Goal: Task Accomplishment & Management: Manage account settings

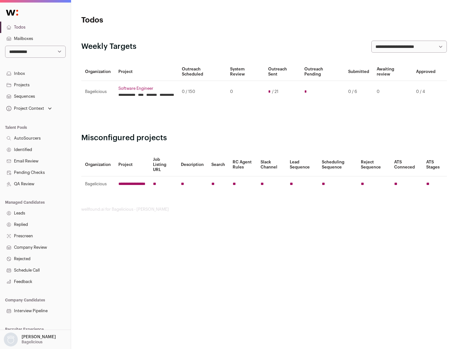
click at [35, 85] on link "Projects" at bounding box center [35, 84] width 71 height 11
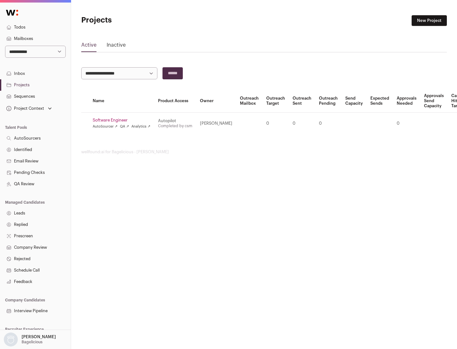
click at [124, 120] on link "Software Engineer" at bounding box center [122, 120] width 58 height 5
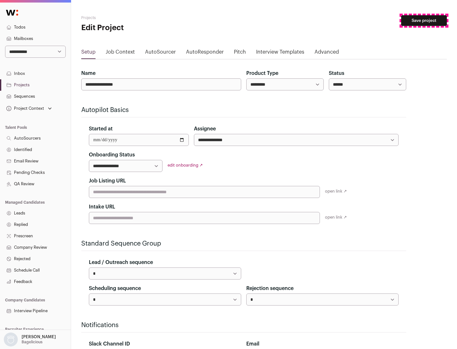
click at [424, 21] on button "Save project" at bounding box center [424, 20] width 46 height 11
